Goal: Task Accomplishment & Management: Manage account settings

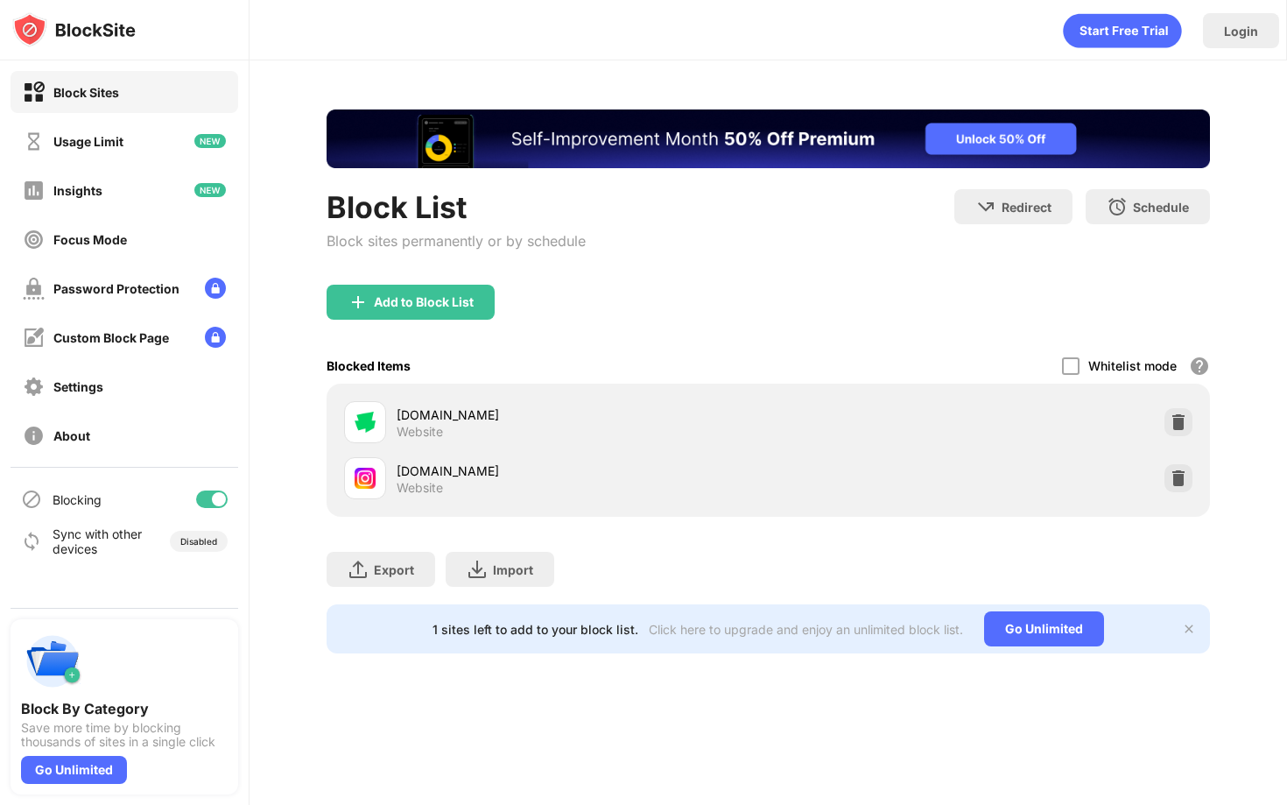
click at [468, 312] on div "Add to Block List" at bounding box center [411, 302] width 168 height 35
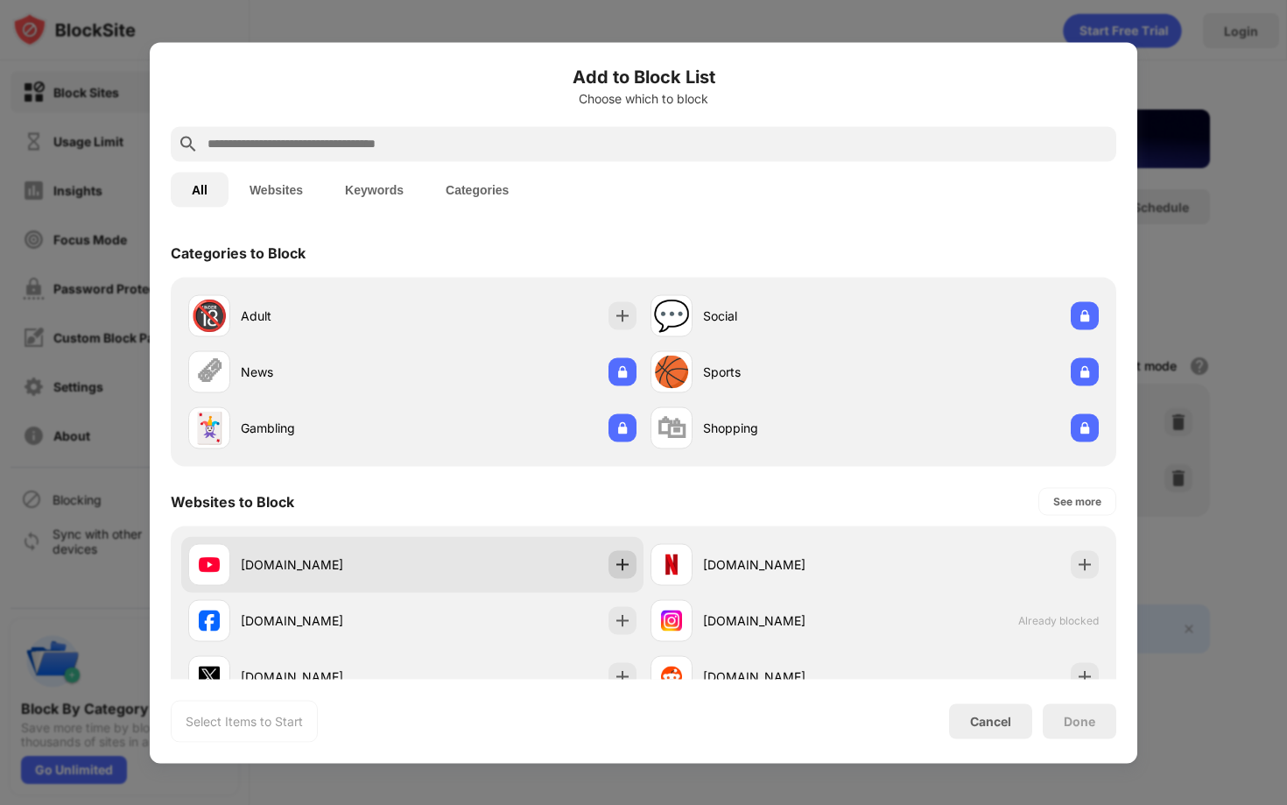
click at [624, 556] on img at bounding box center [623, 564] width 18 height 18
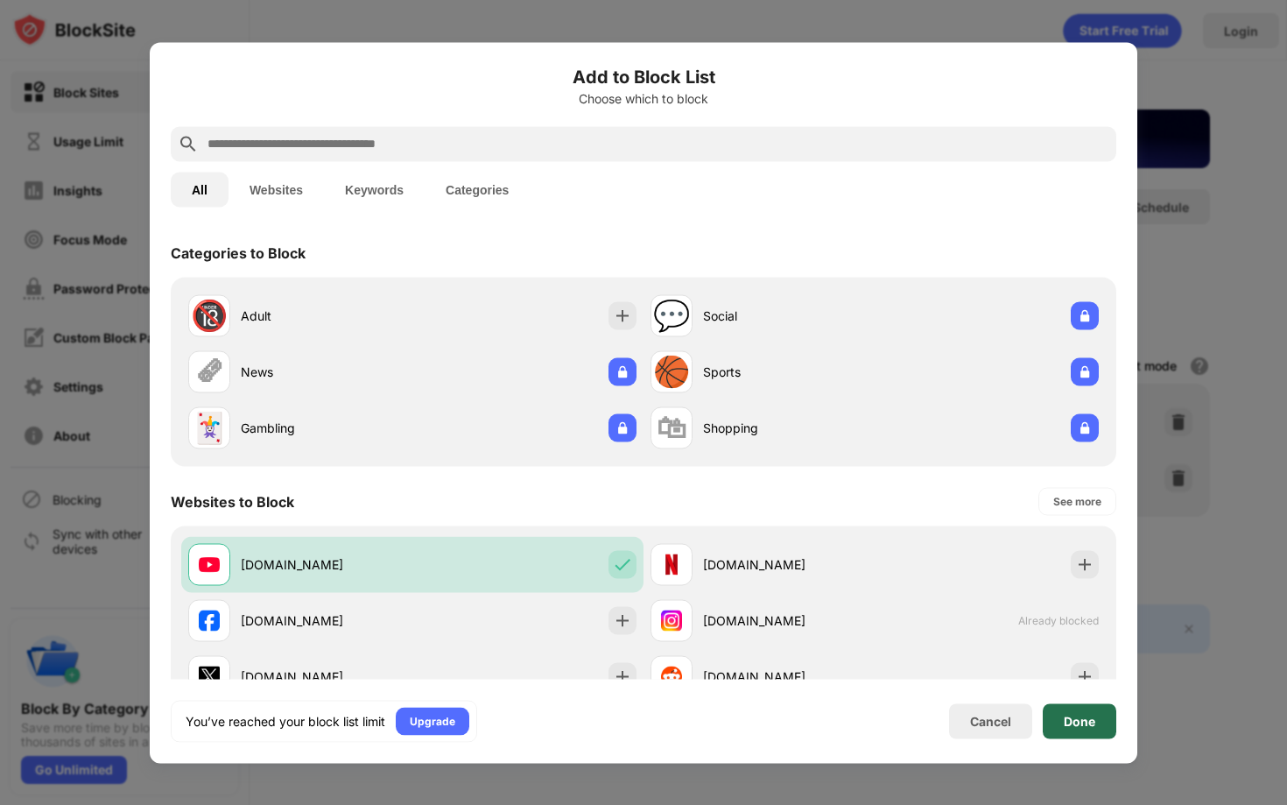
click at [1086, 735] on div "Done" at bounding box center [1080, 720] width 74 height 35
